Goal: Task Accomplishment & Management: Use online tool/utility

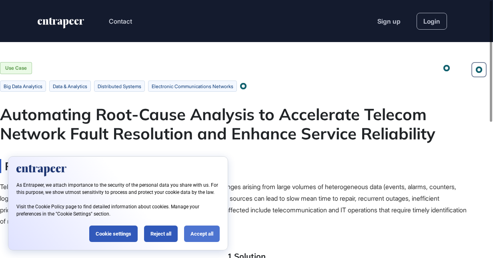
click at [205, 236] on div "Accept all" at bounding box center [202, 233] width 36 height 16
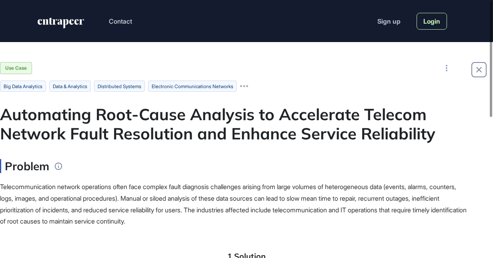
click at [433, 22] on link "Login" at bounding box center [431, 21] width 30 height 17
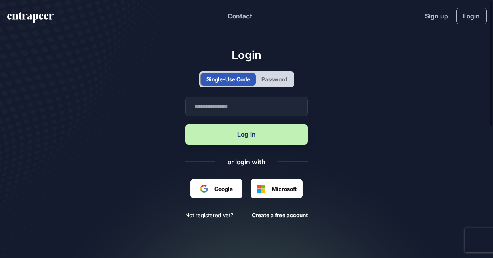
scroll to position [0, 0]
click at [237, 110] on input "text" at bounding box center [246, 106] width 122 height 19
type input "**********"
click at [271, 77] on div "Password" at bounding box center [274, 79] width 26 height 8
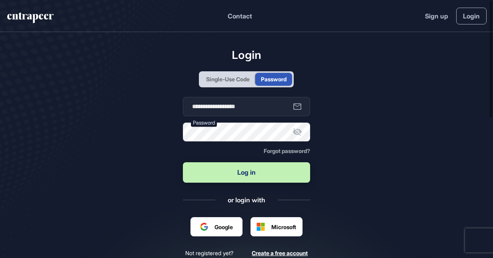
click at [300, 132] on icon at bounding box center [297, 132] width 9 height 8
click at [261, 167] on button "Log in" at bounding box center [247, 172] width 128 height 20
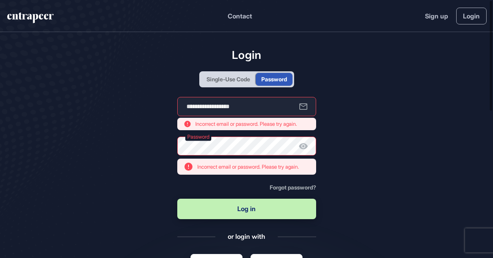
click at [240, 75] on div "Single-Use Code" at bounding box center [228, 79] width 44 height 8
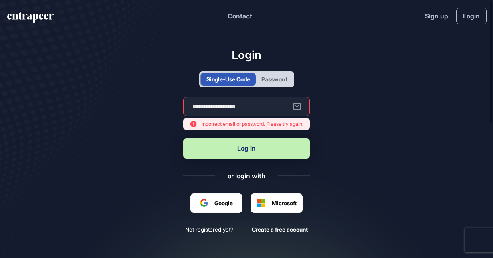
click at [235, 153] on button "Log in" at bounding box center [246, 148] width 126 height 20
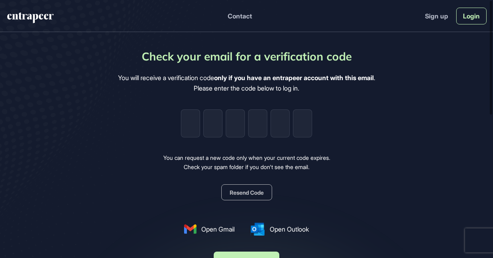
click at [472, 18] on link "Login" at bounding box center [471, 16] width 30 height 17
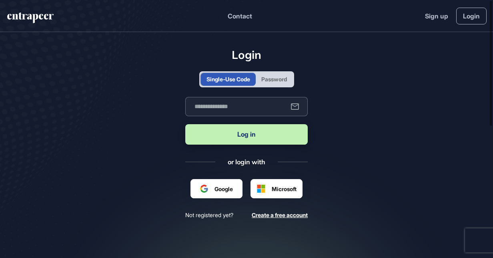
click at [248, 107] on input "text" at bounding box center [246, 106] width 122 height 19
type input "**********"
click at [238, 142] on button "Log in" at bounding box center [246, 134] width 122 height 20
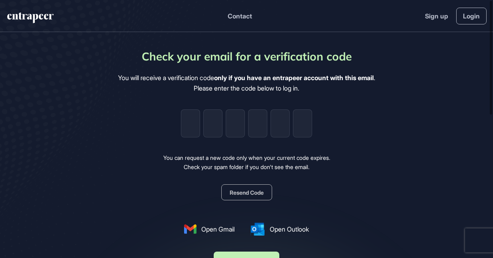
type input "*"
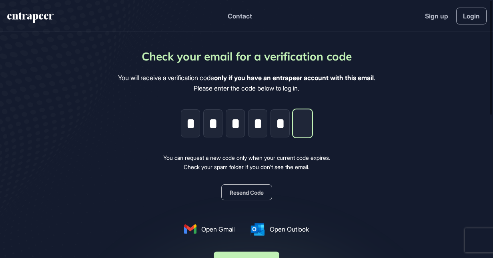
type input "*"
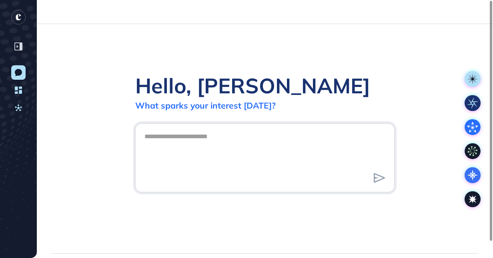
scroll to position [0, 0]
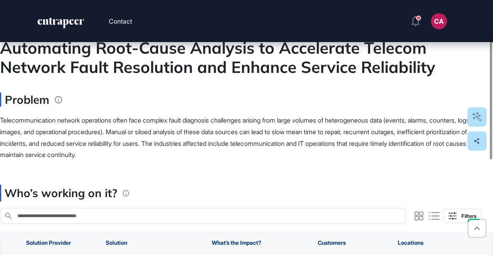
scroll to position [80, 0]
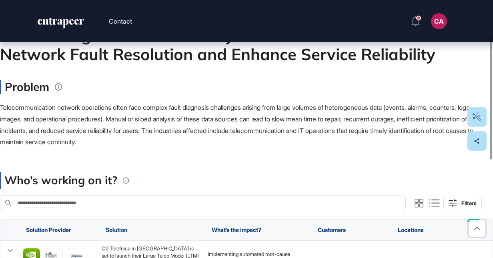
click at [186, 206] on div "Search in Who’s working on it?" at bounding box center [208, 203] width 384 height 7
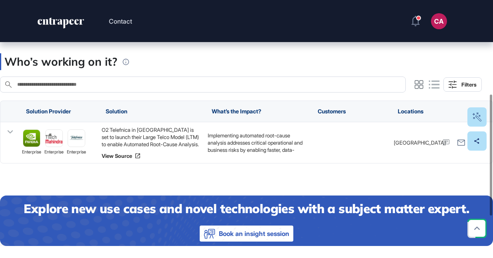
scroll to position [200, 0]
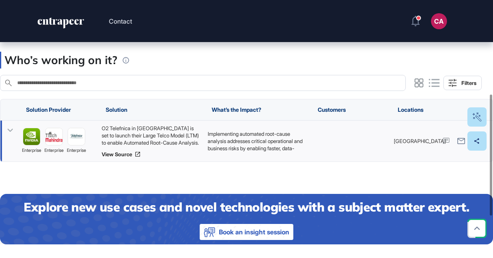
click at [9, 127] on icon at bounding box center [10, 130] width 12 height 12
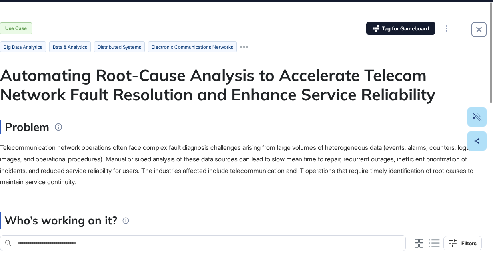
scroll to position [0, 0]
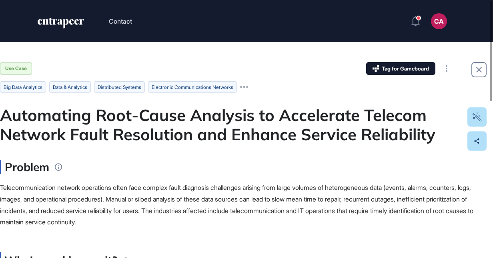
click at [248, 87] on icon at bounding box center [244, 87] width 8 height 8
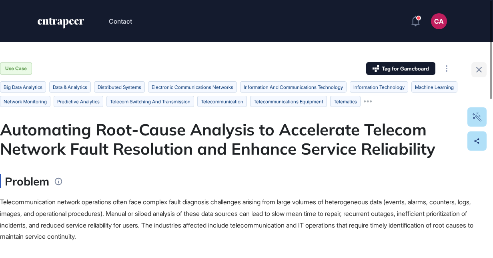
click at [473, 65] on link at bounding box center [478, 69] width 15 height 15
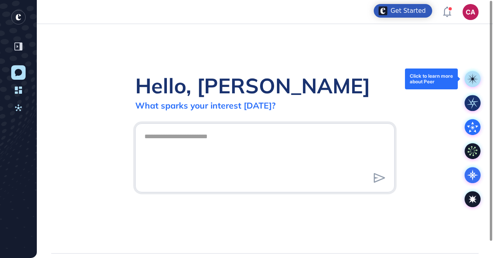
click at [474, 68] on div at bounding box center [472, 79] width 24 height 24
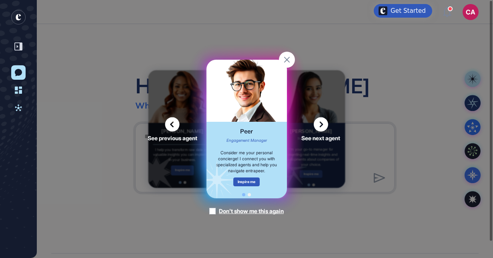
click at [412, 85] on div "See previous agent See next agent Peer Engagement Manager Consider me your pers…" at bounding box center [246, 129] width 493 height 258
click at [287, 56] on rect at bounding box center [287, 60] width 16 height 16
